Goal: Task Accomplishment & Management: Manage account settings

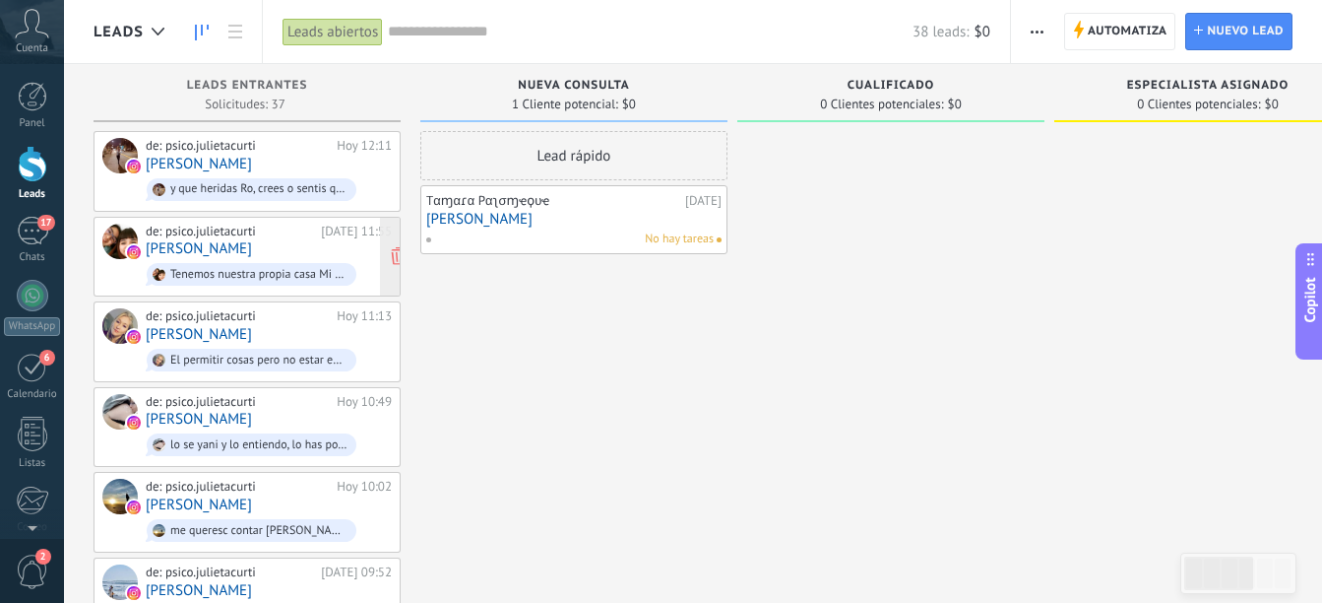
scroll to position [30, 0]
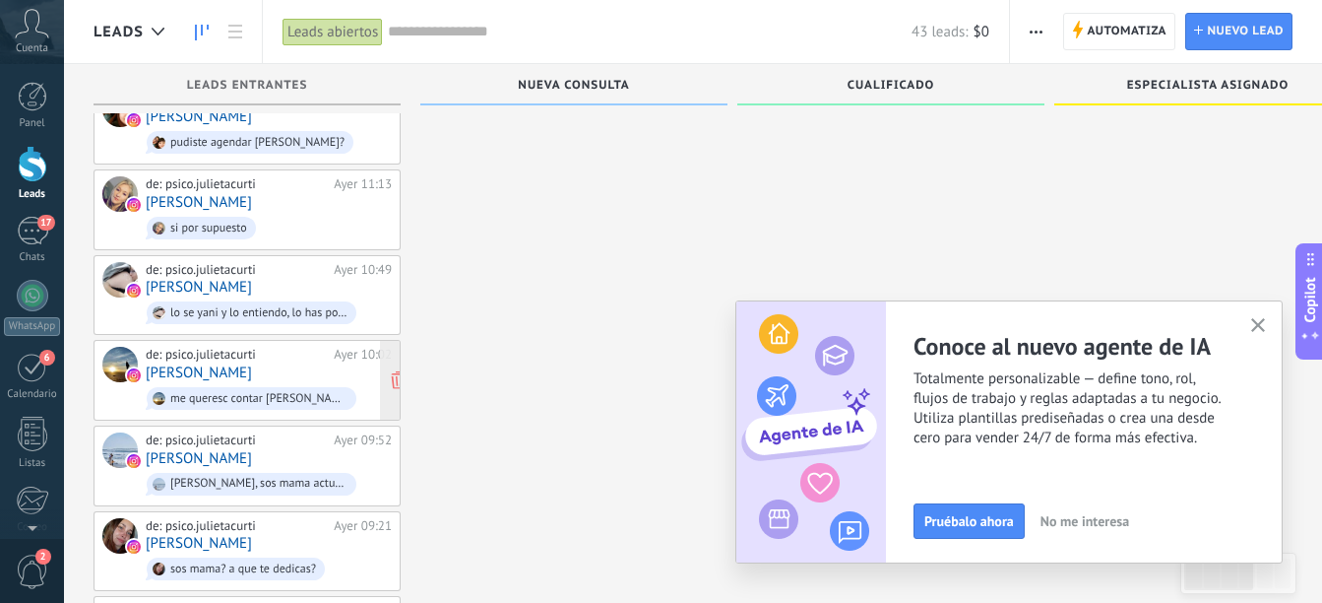
scroll to position [591, 0]
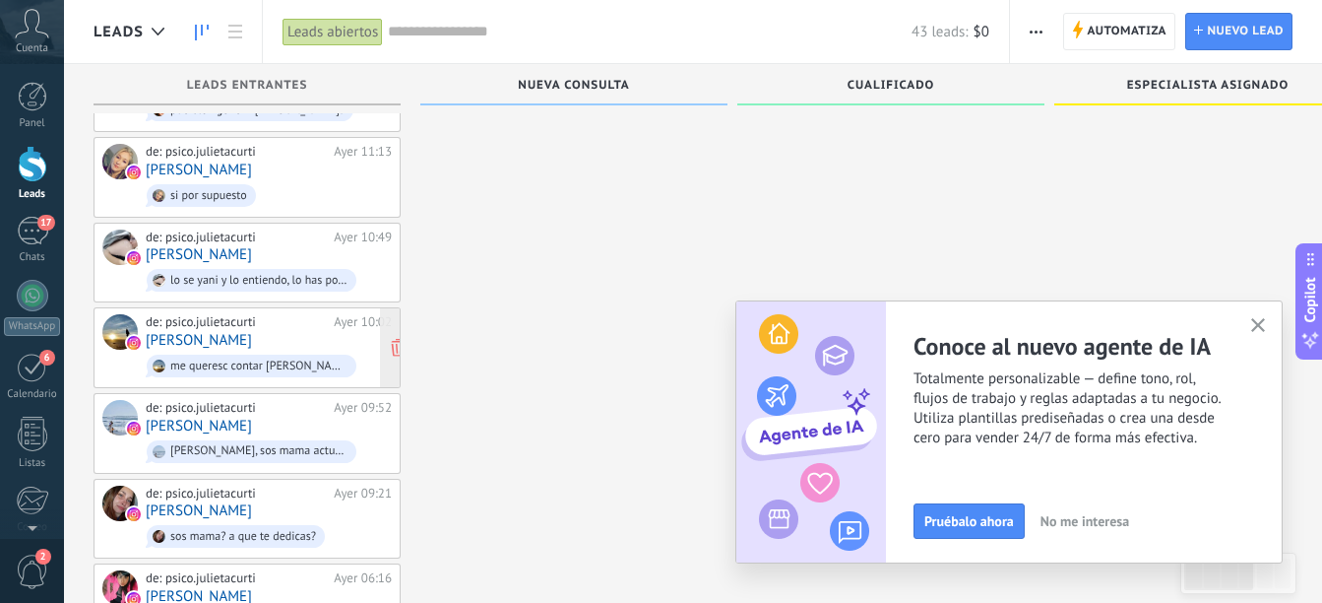
drag, startPoint x: 32, startPoint y: 386, endPoint x: 125, endPoint y: 314, distance: 117.2
click at [32, 386] on link "6 Calendario" at bounding box center [32, 376] width 64 height 49
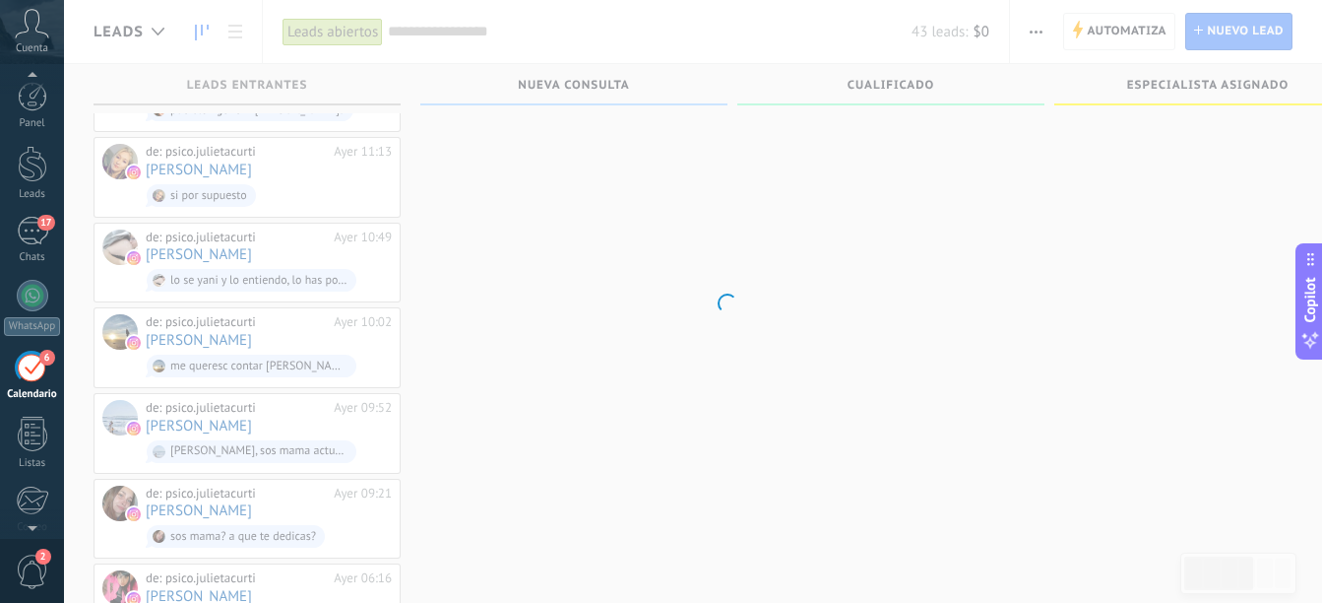
scroll to position [57, 0]
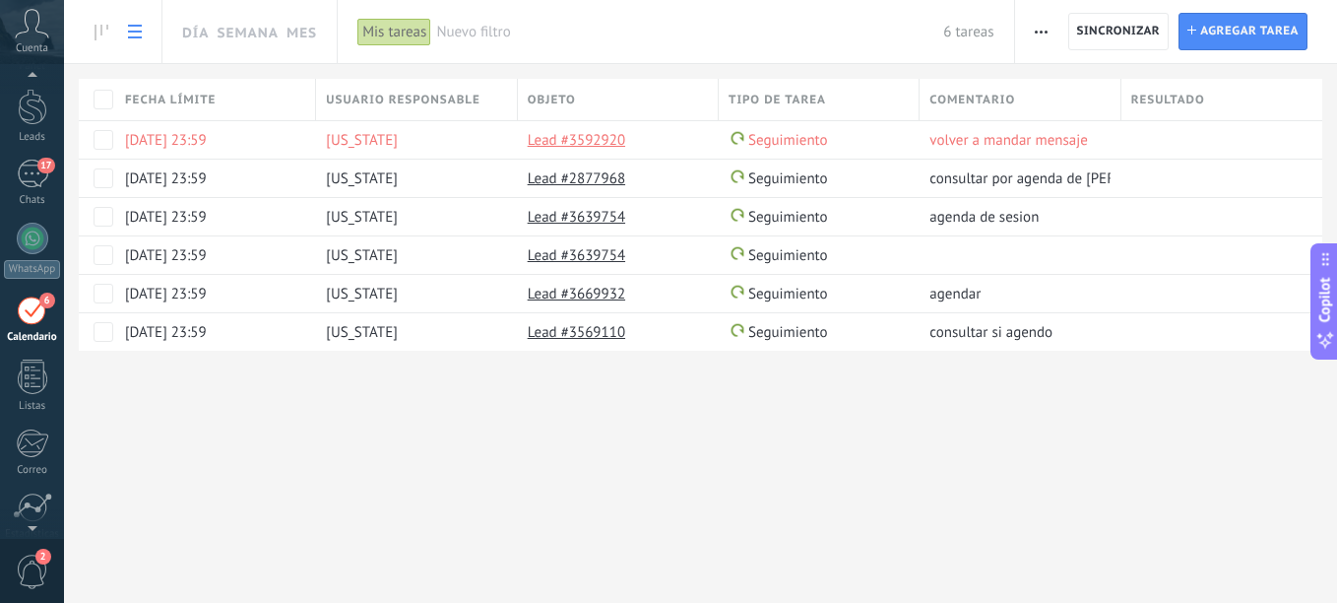
click at [401, 32] on div "Mis tareas" at bounding box center [394, 32] width 74 height 29
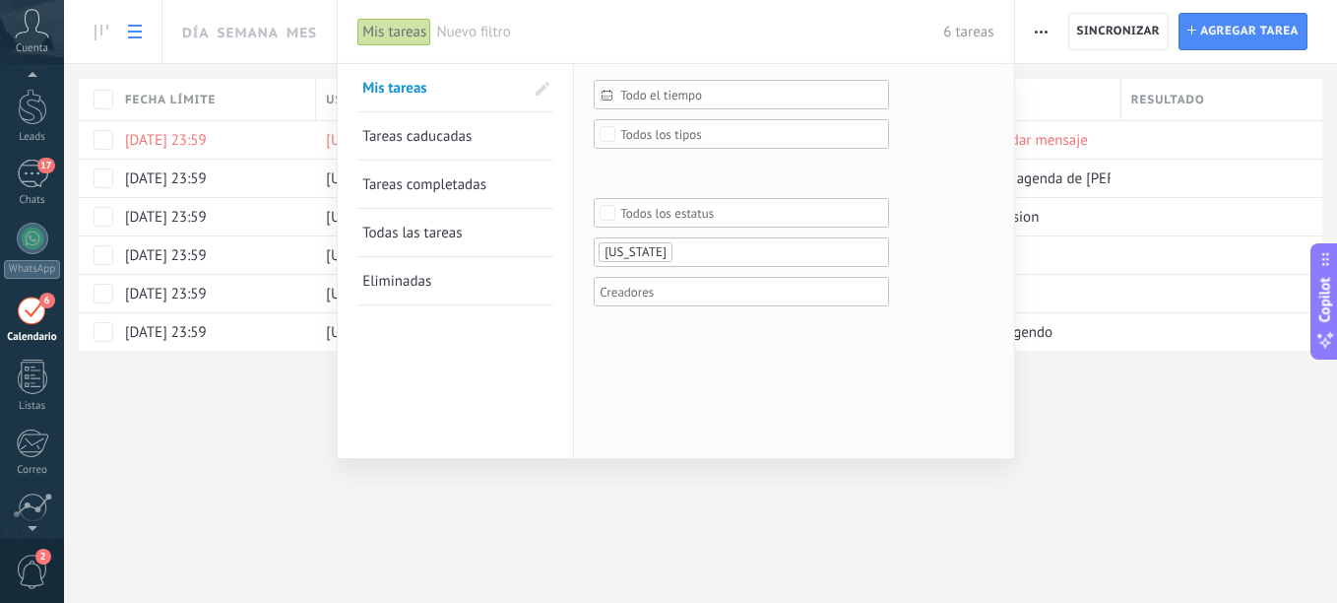
click at [287, 428] on div at bounding box center [668, 301] width 1337 height 603
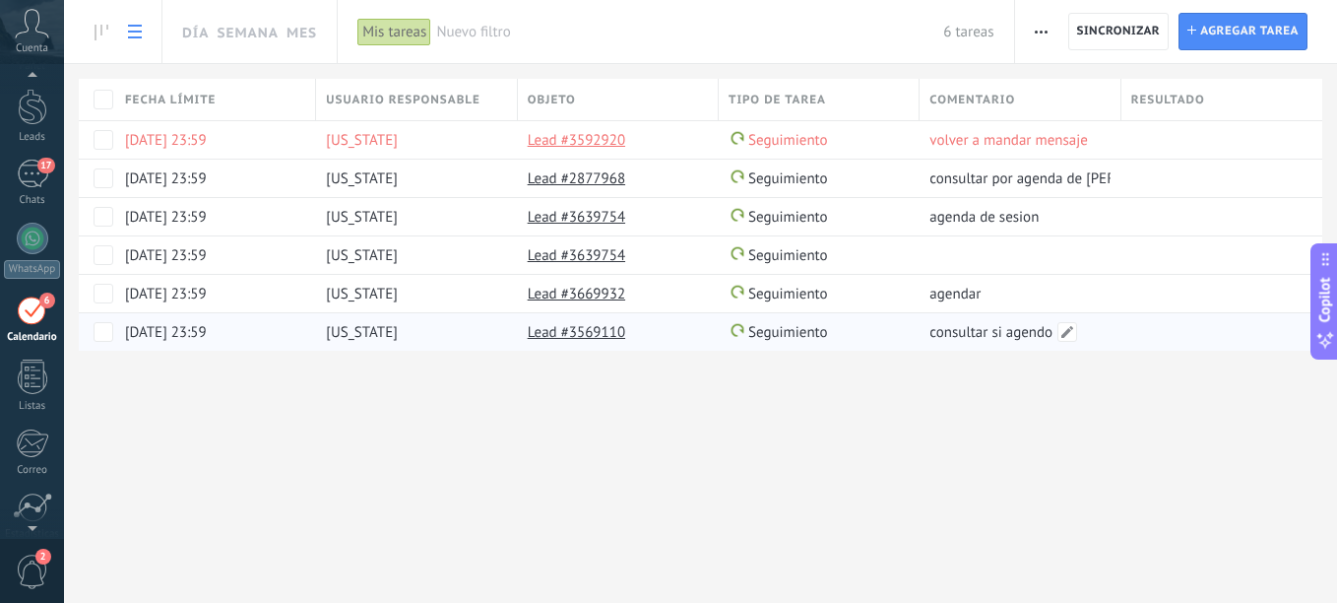
click at [996, 340] on span "consultar si agendo" at bounding box center [991, 332] width 123 height 19
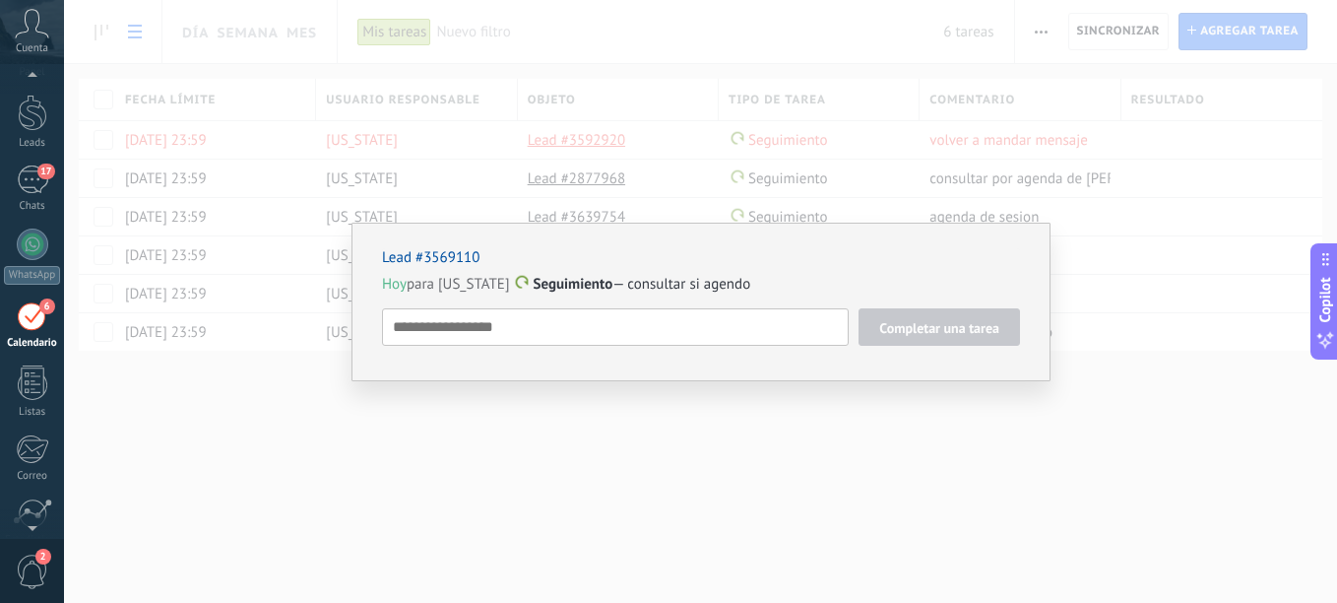
scroll to position [57, 0]
click at [168, 412] on div "Lead #3569110 [DATE] para [US_STATE] Seguimiento — consultar si agendo Completa…" at bounding box center [700, 301] width 1273 height 603
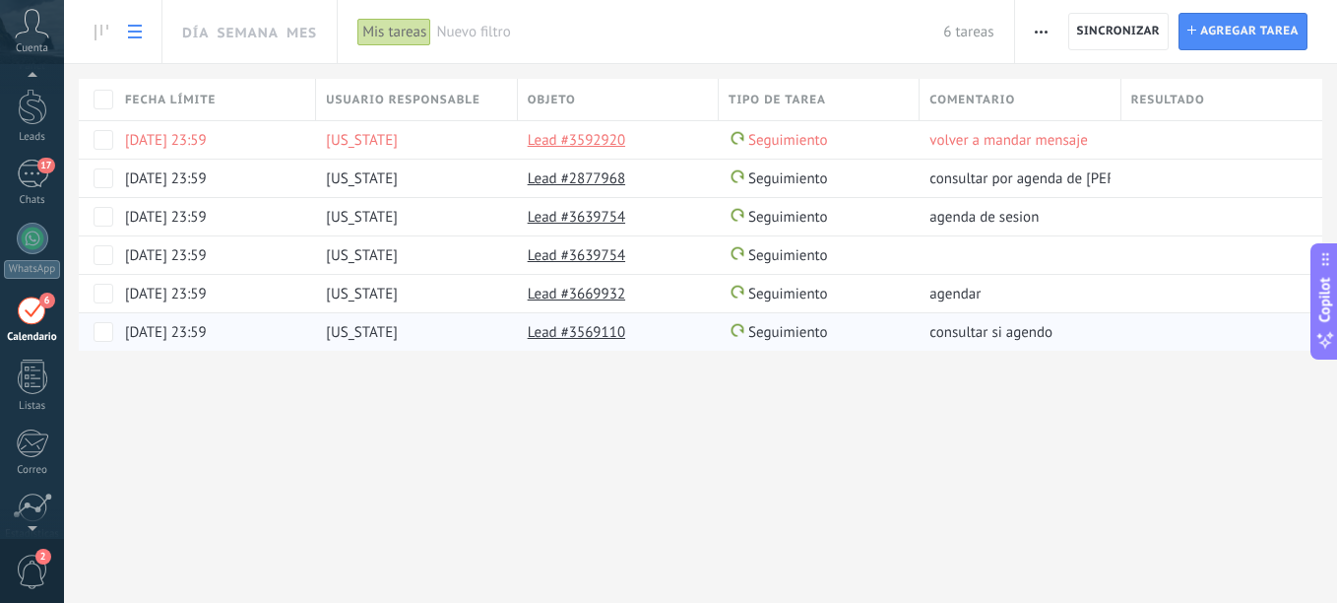
click at [560, 329] on link "Lead #3569110" at bounding box center [576, 332] width 97 height 19
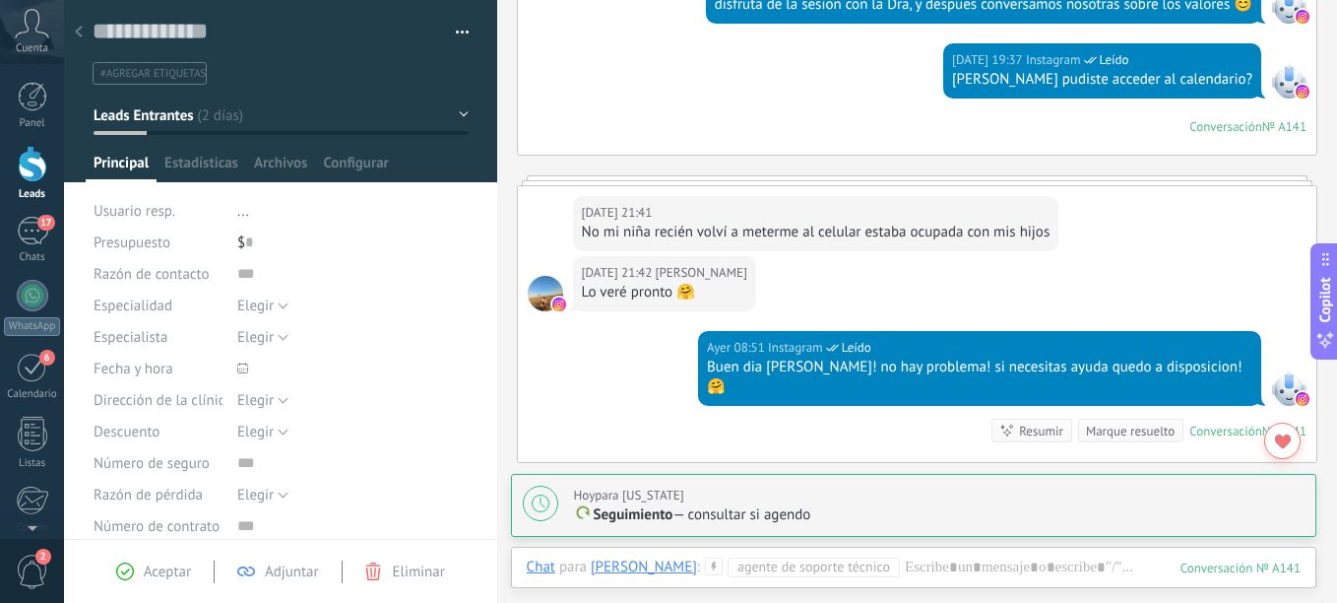
scroll to position [1553, 0]
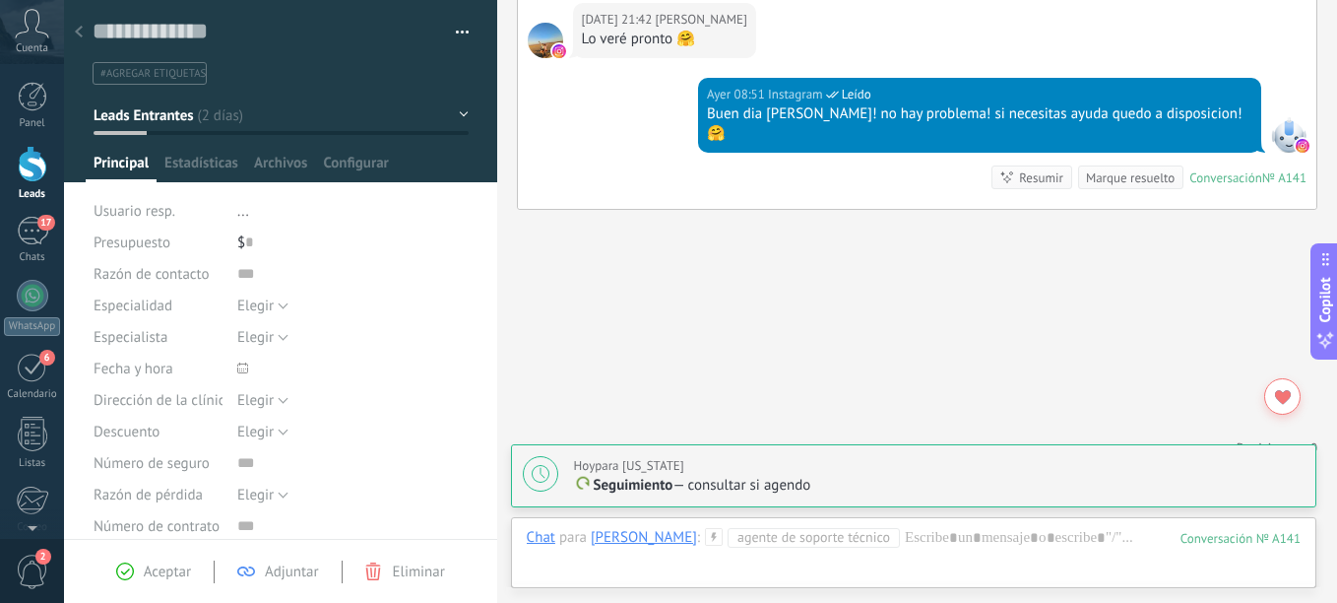
click at [900, 544] on span "Agente de soporte técnico" at bounding box center [814, 538] width 172 height 20
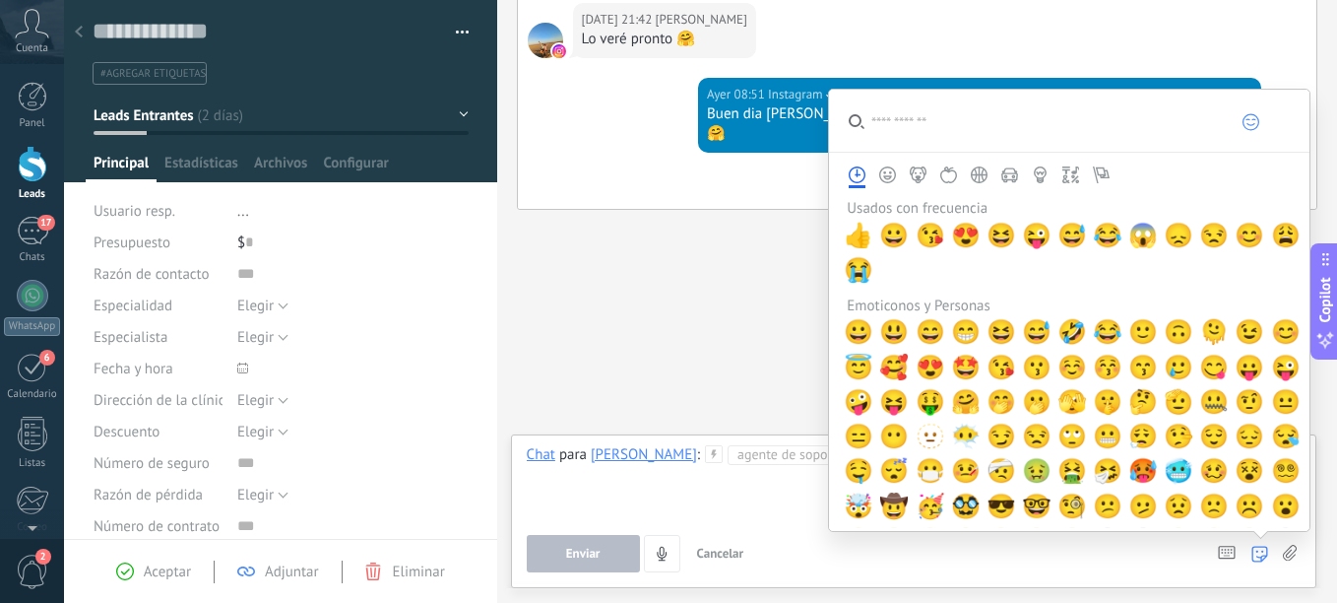
click at [1290, 551] on use at bounding box center [1290, 553] width 14 height 16
click at [0, 0] on input "file" at bounding box center [0, 0] width 0 height 0
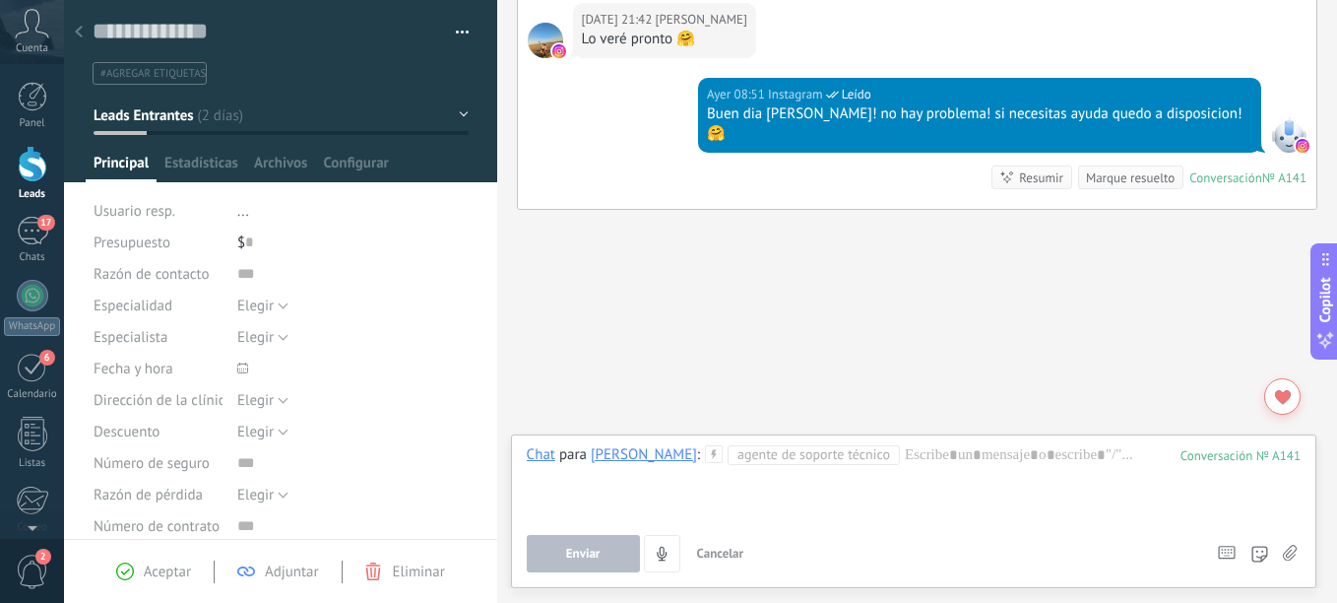
click at [883, 463] on span "Agente de soporte técnico" at bounding box center [814, 455] width 172 height 20
click at [870, 448] on span "Agente de soporte técnico" at bounding box center [814, 455] width 172 height 20
click at [907, 479] on div at bounding box center [914, 482] width 774 height 75
click at [598, 552] on span "Enviar" at bounding box center [583, 554] width 34 height 14
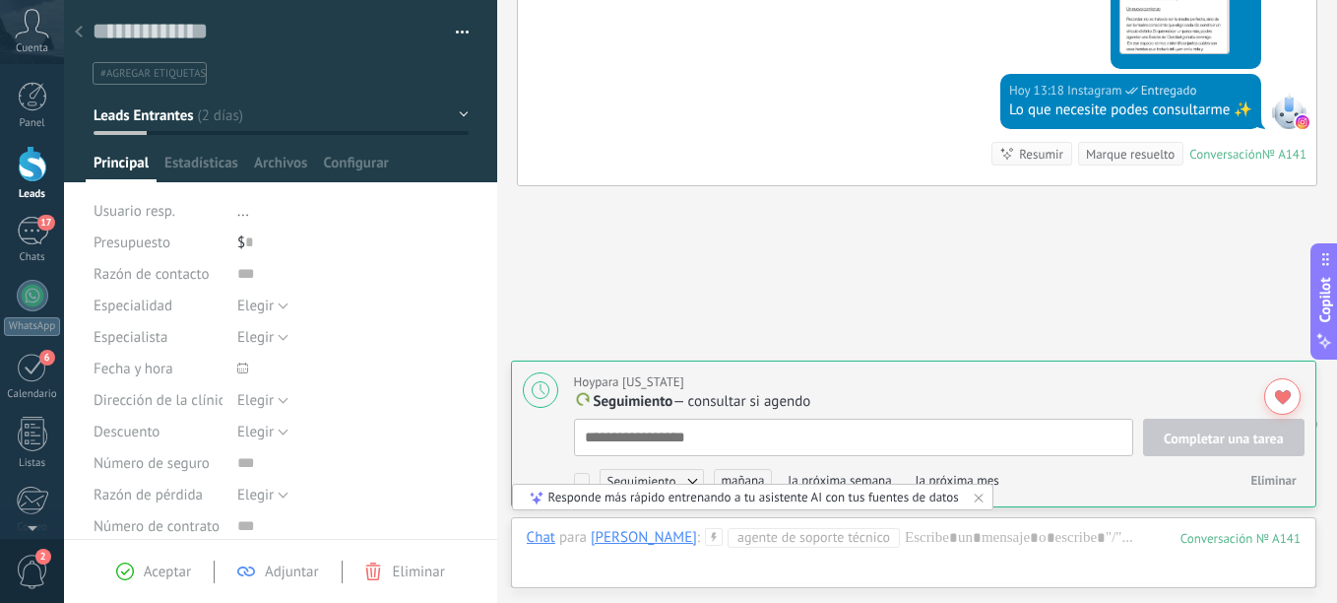
scroll to position [2338, 0]
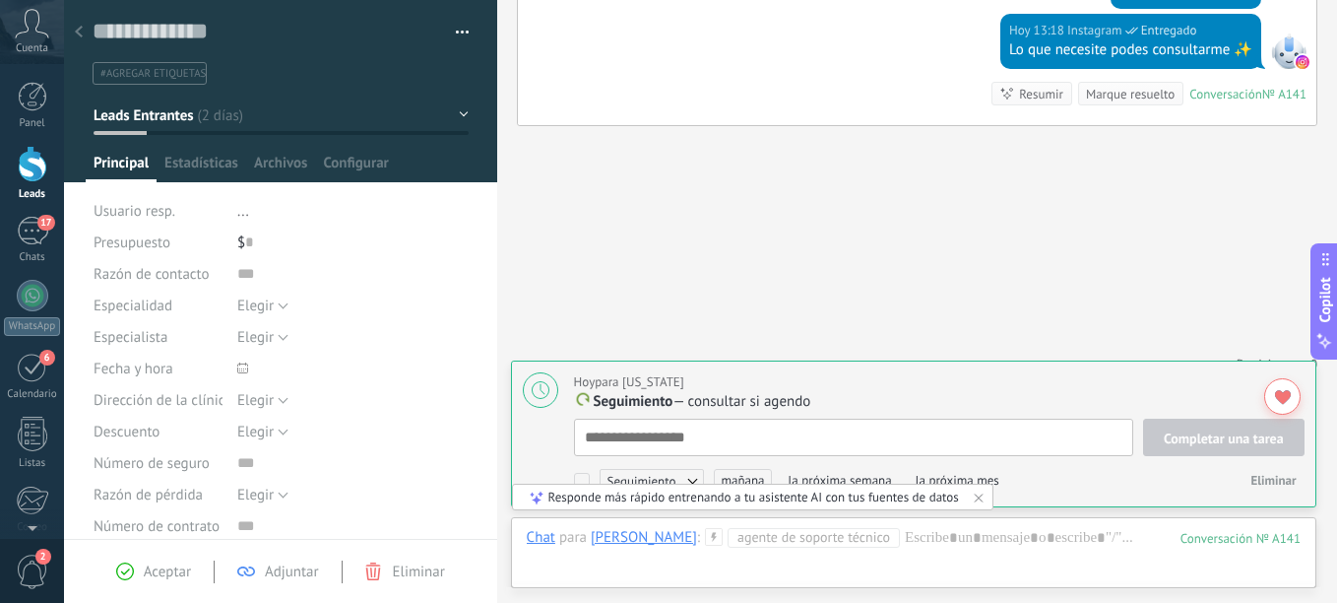
click at [81, 38] on div at bounding box center [79, 33] width 28 height 38
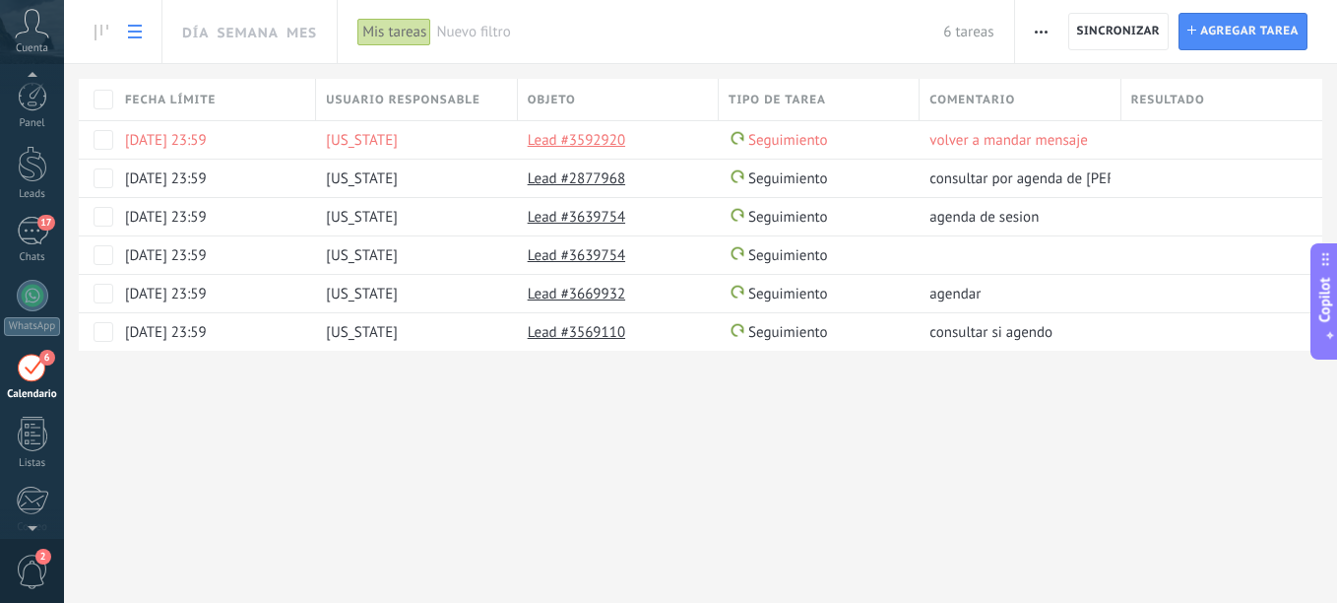
scroll to position [57, 0]
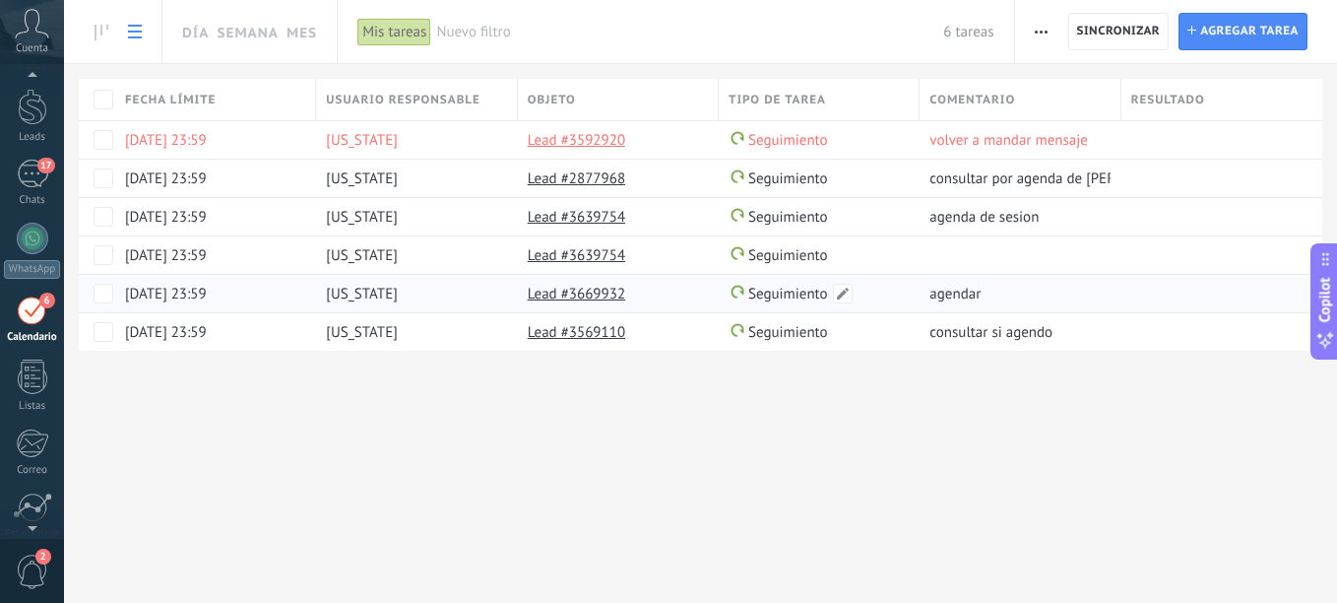
click at [920, 289] on div "[DATE] 23:59 [US_STATE] Lead #3669932 Seguimiento agendar" at bounding box center [701, 293] width 1244 height 38
click at [545, 291] on link "Lead #3669932" at bounding box center [576, 294] width 97 height 19
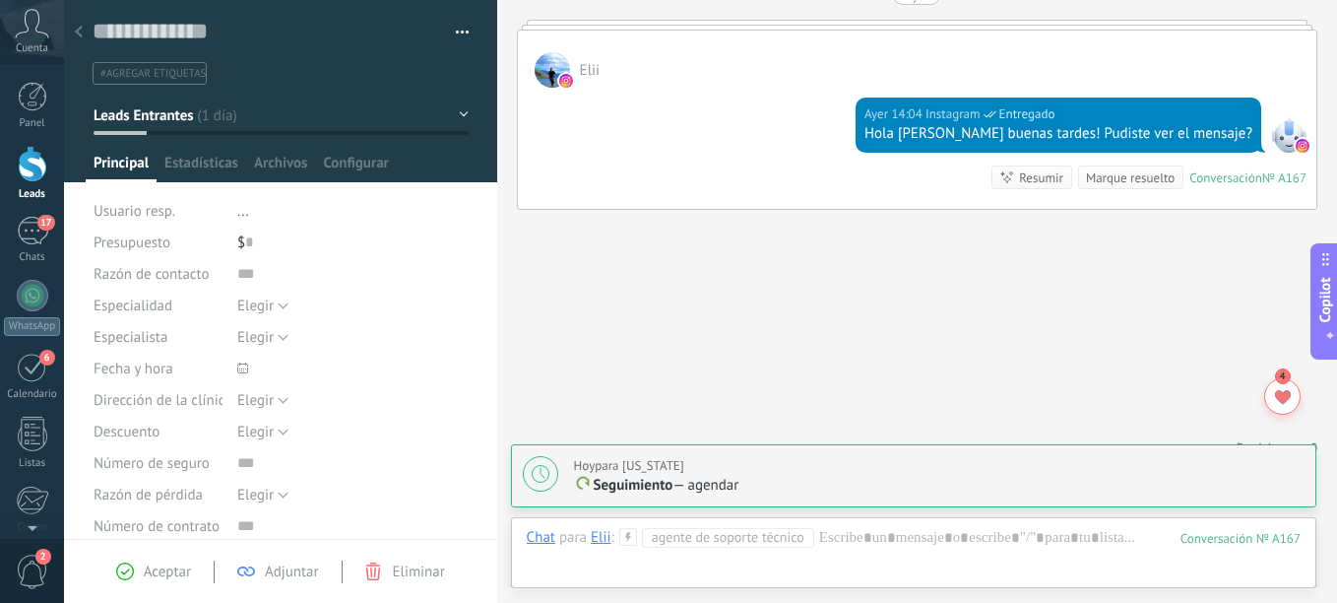
scroll to position [30, 0]
click at [70, 32] on div at bounding box center [79, 33] width 28 height 38
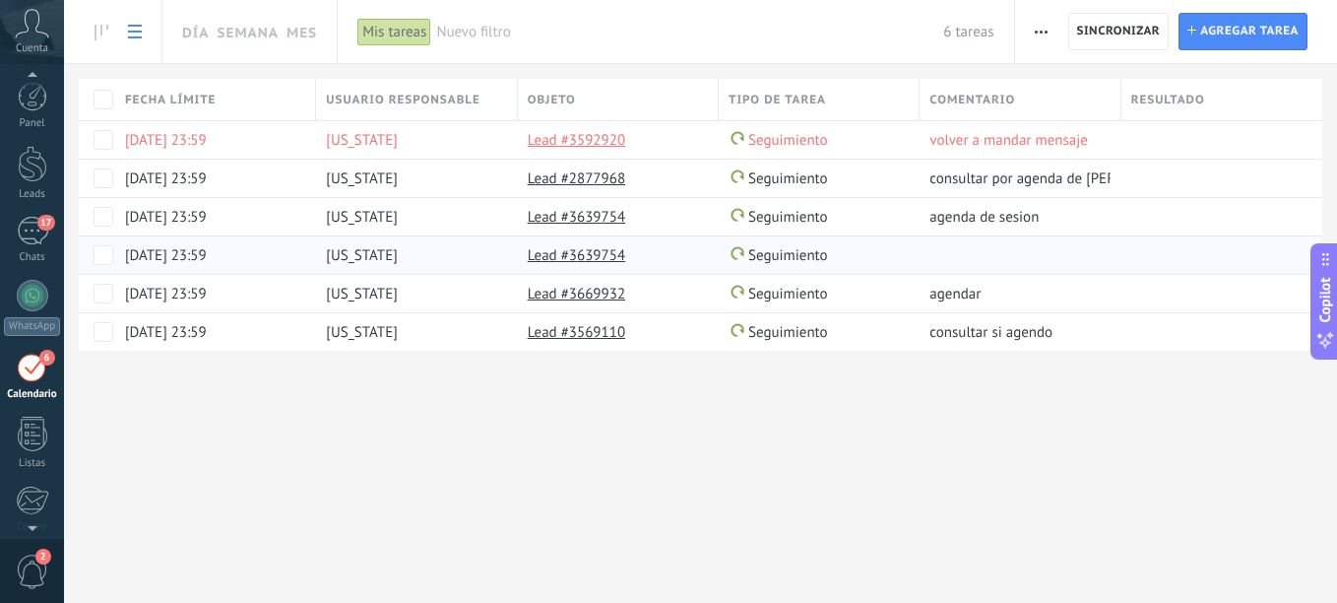
scroll to position [57, 0]
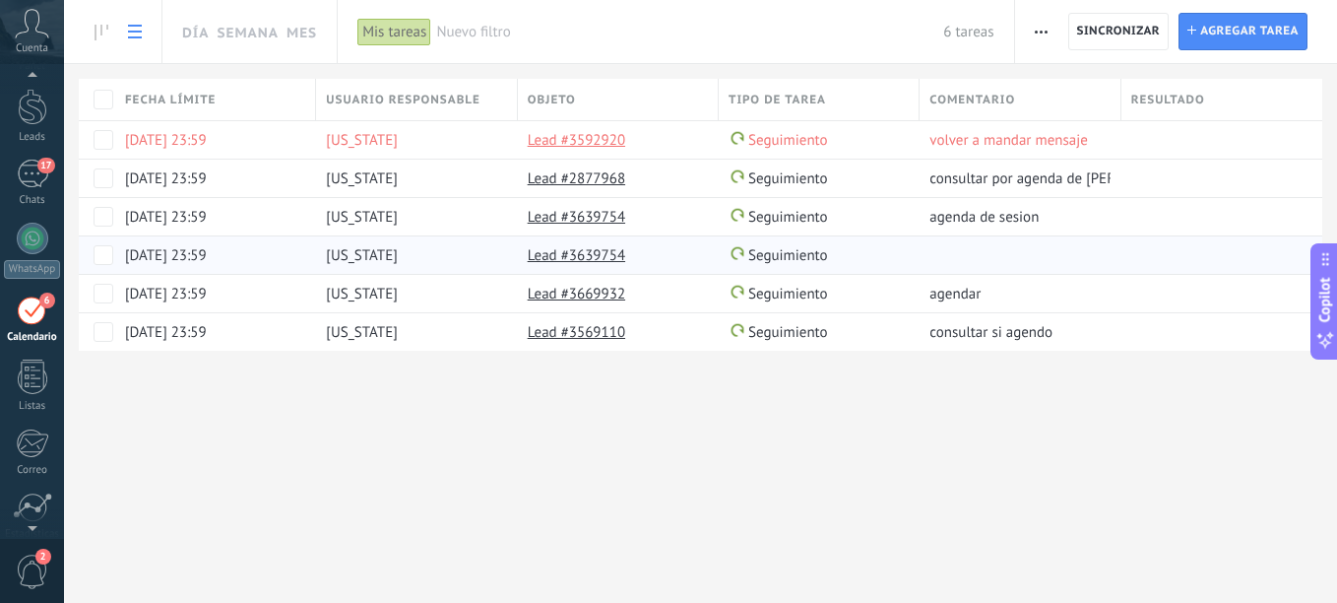
click at [652, 252] on div "Lead #3639754" at bounding box center [613, 254] width 191 height 37
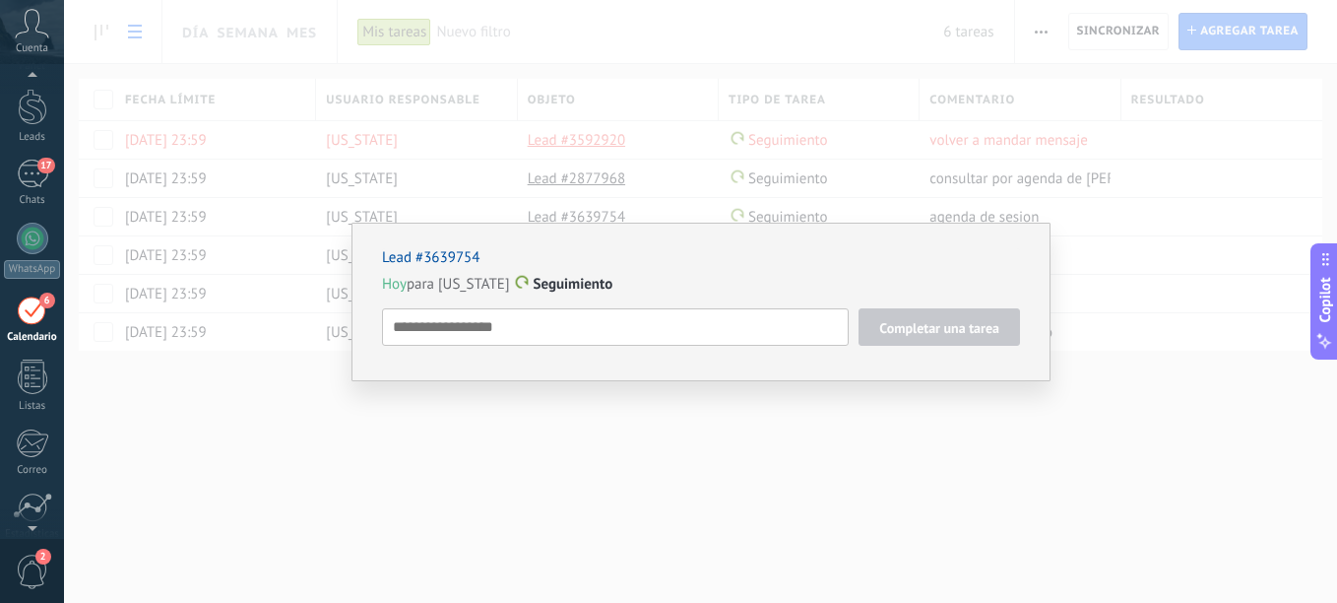
click at [754, 173] on div "Lead #3639754 [DATE] para [US_STATE] Seguimiento Completar una tarea Seguimient…" at bounding box center [700, 301] width 1273 height 603
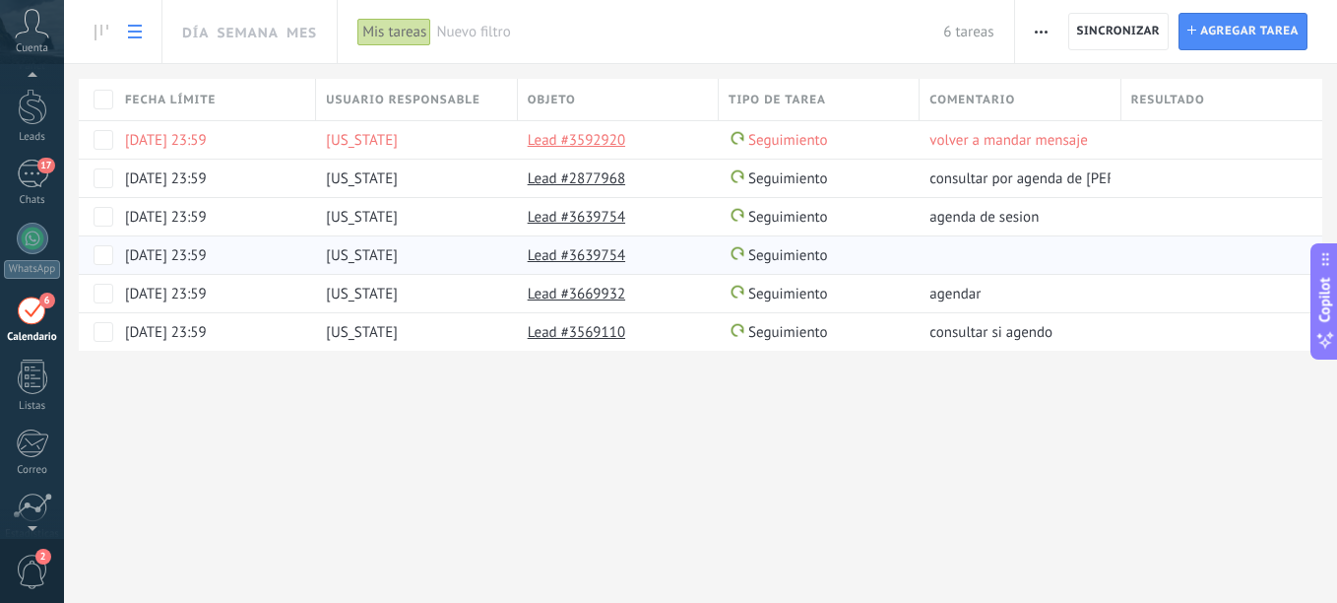
click at [588, 255] on link "Lead #3639754" at bounding box center [576, 255] width 97 height 19
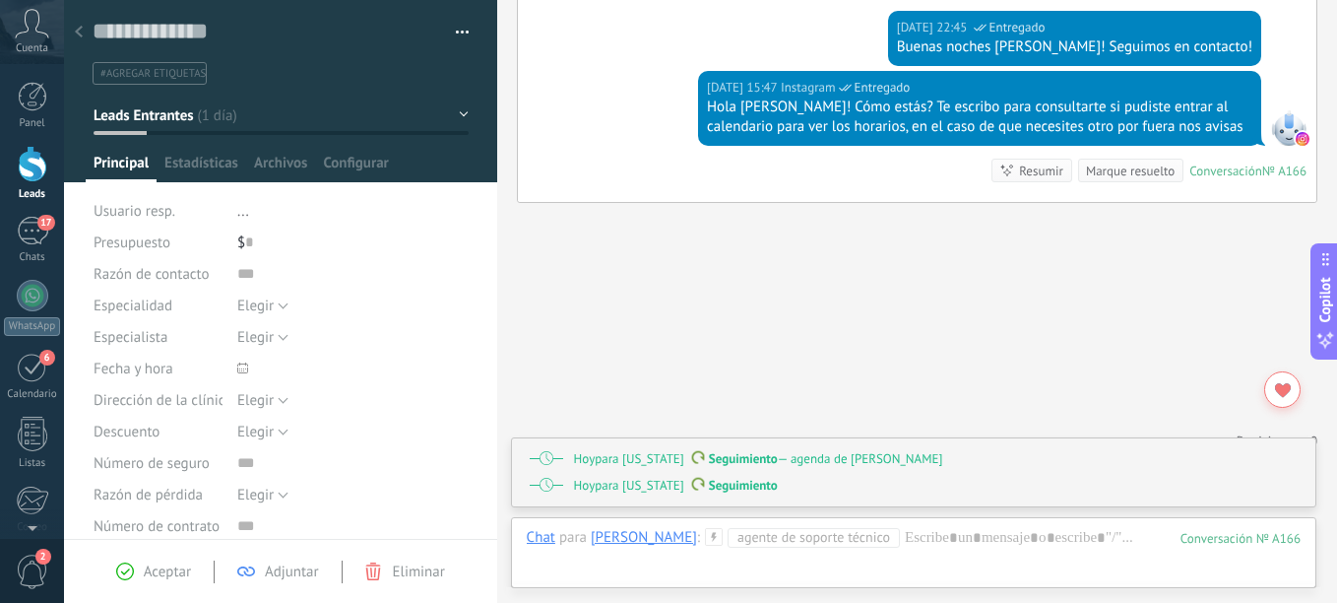
scroll to position [30, 0]
click at [92, 50] on div at bounding box center [79, 33] width 28 height 38
click at [92, 50] on body ".abccls-1,.abccls-2{fill-rule:evenodd}.abccls-2{fill:#fff} .abfcls-1{fill:none}…" at bounding box center [668, 301] width 1337 height 603
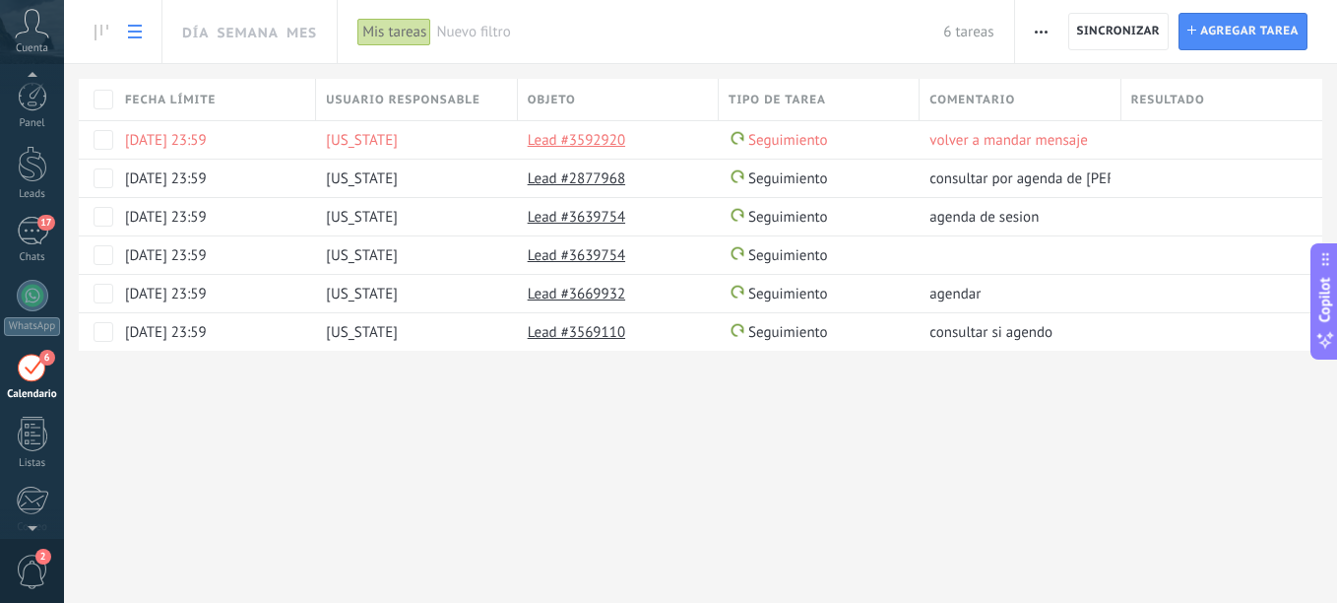
scroll to position [57, 0]
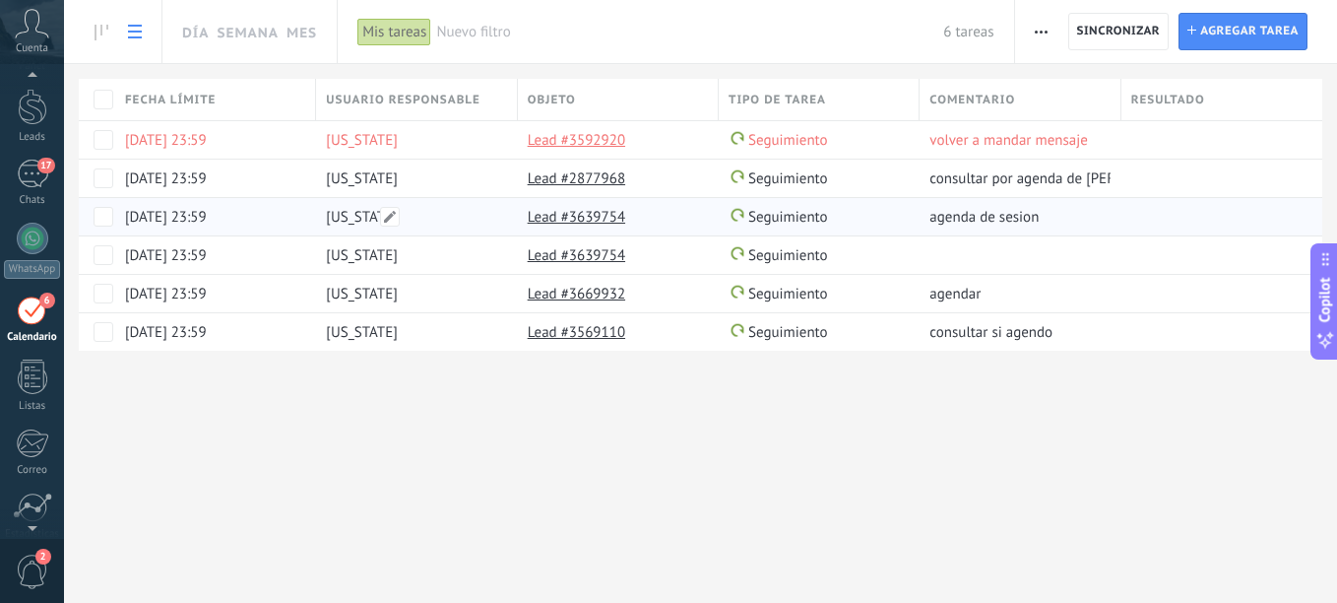
click at [500, 213] on div "[US_STATE]" at bounding box center [411, 216] width 191 height 37
click at [557, 217] on link "Lead #3639754" at bounding box center [576, 217] width 97 height 19
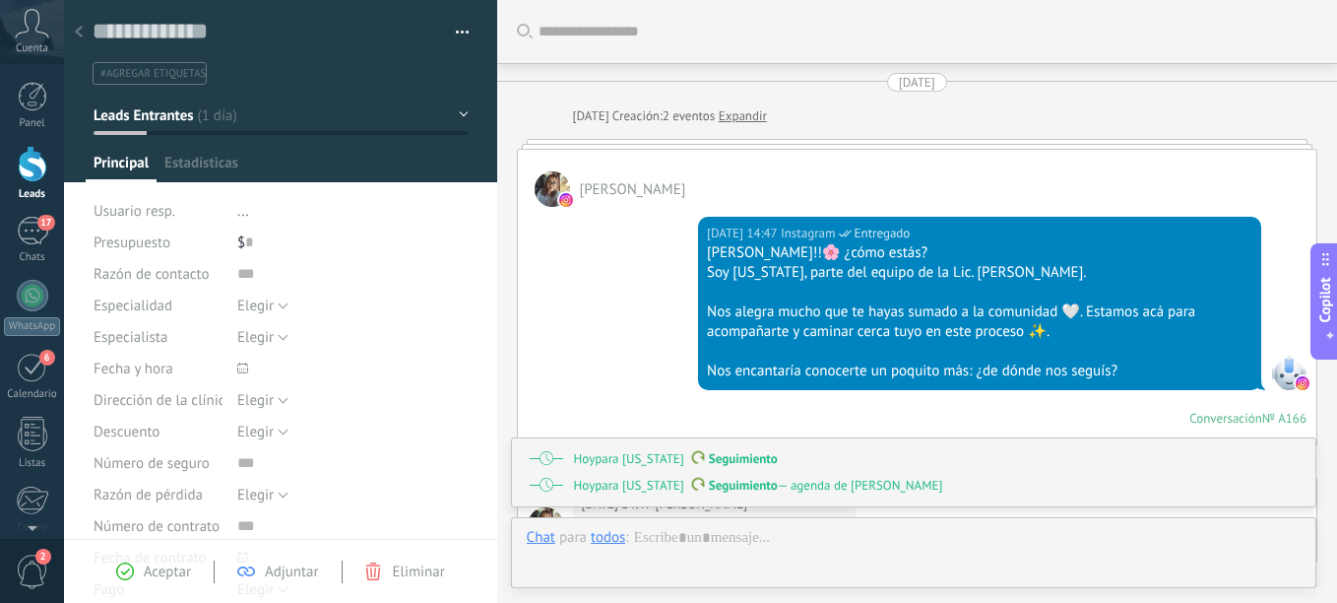
type textarea "**********"
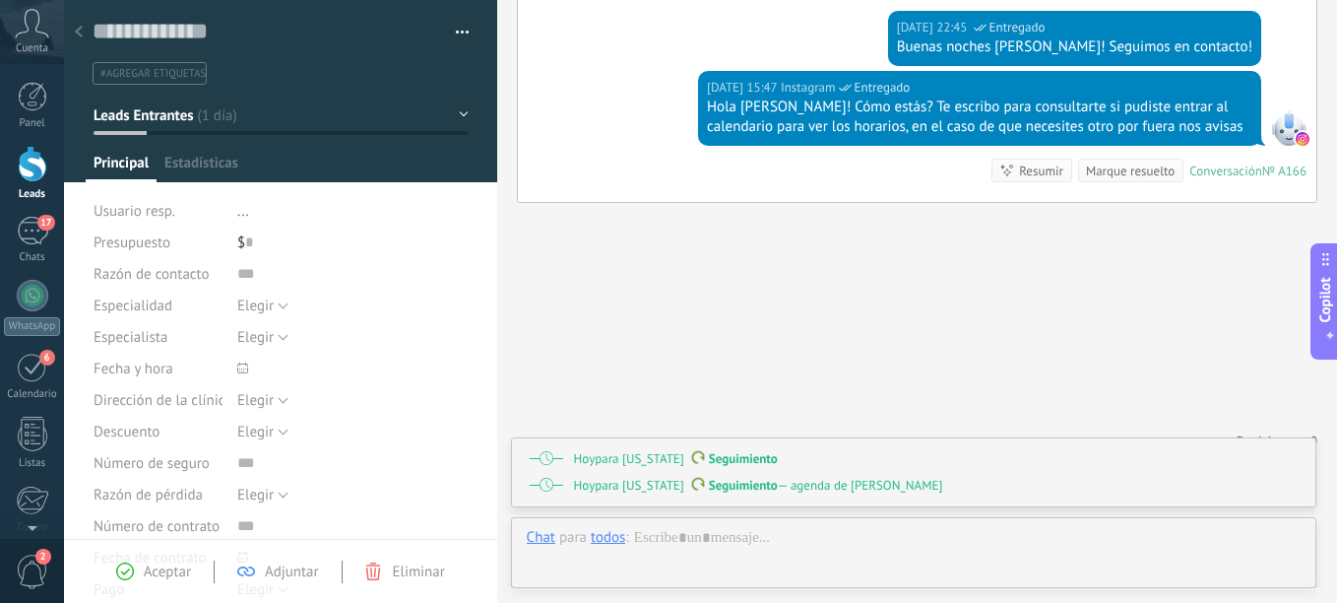
scroll to position [30, 0]
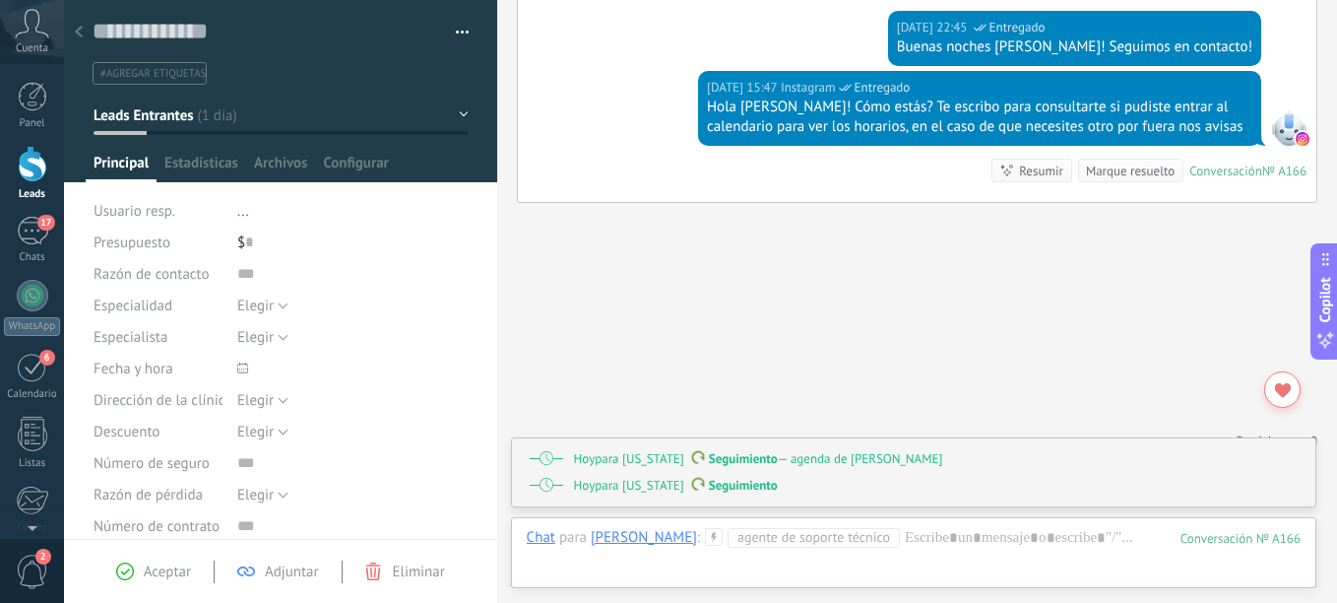
click at [90, 39] on div at bounding box center [79, 33] width 28 height 38
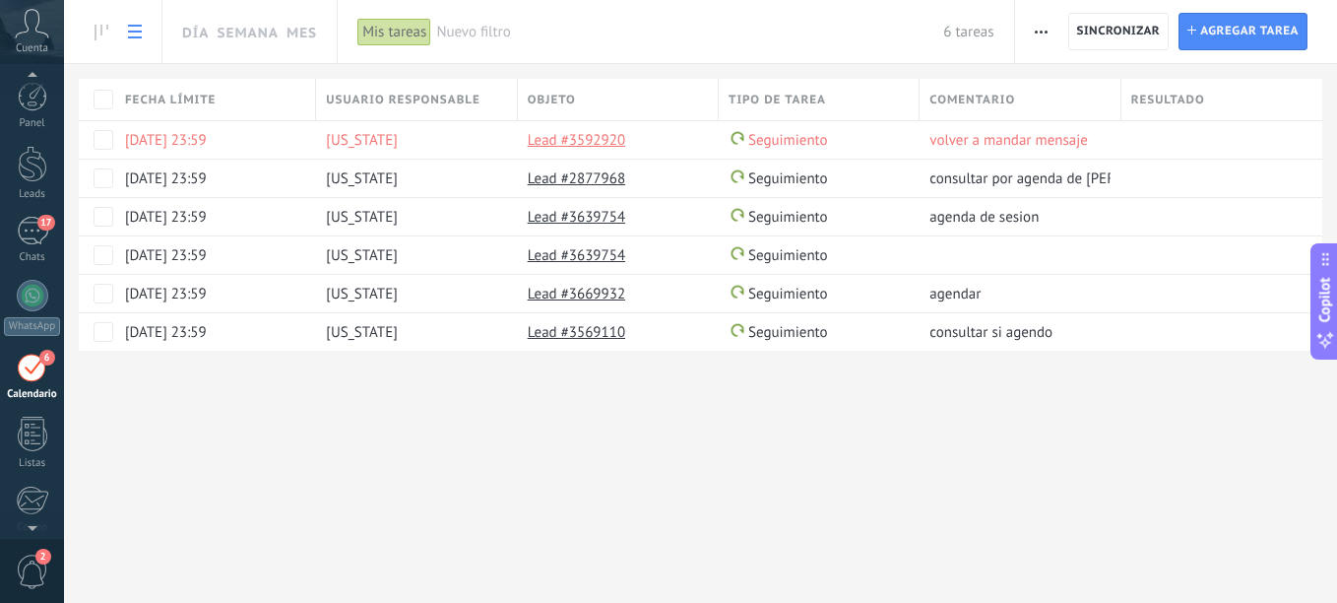
scroll to position [57, 0]
